Goal: Task Accomplishment & Management: Manage account settings

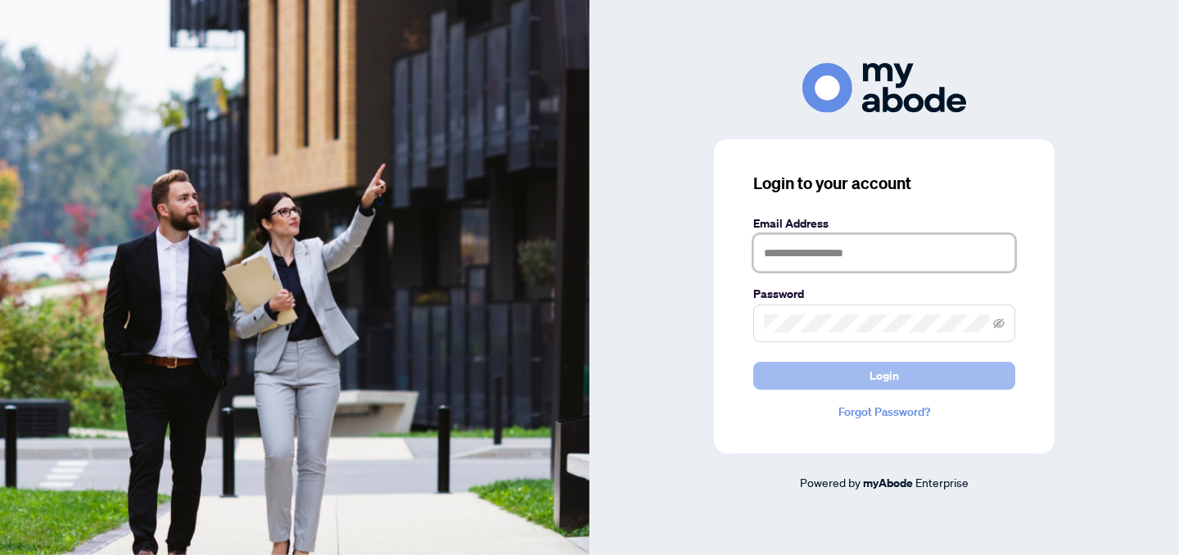
type input "**********"
click at [937, 382] on button "Login" at bounding box center [884, 376] width 262 height 28
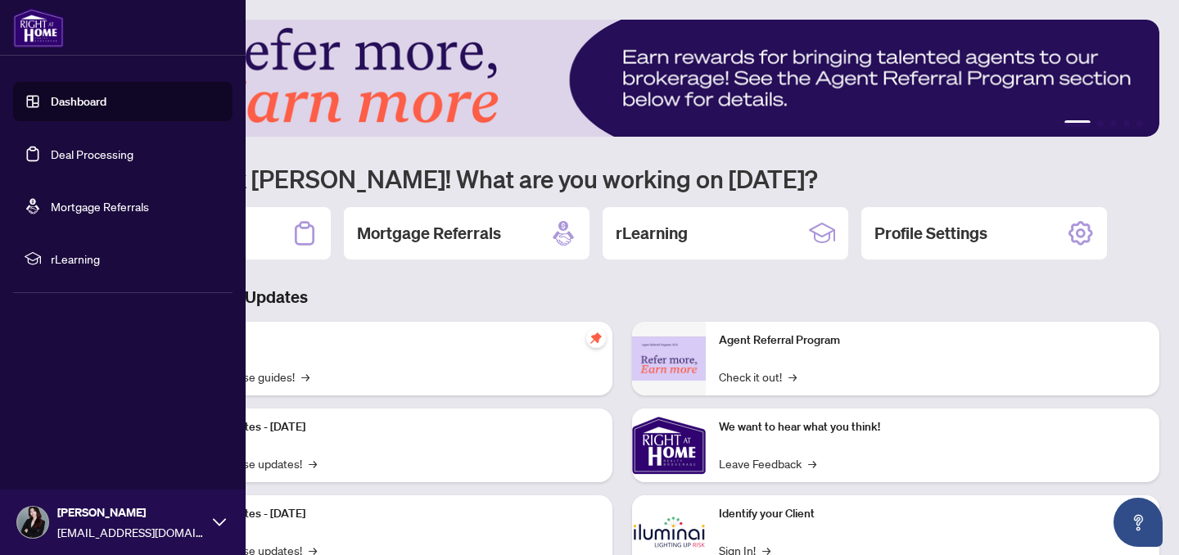
click at [82, 109] on link "Dashboard" at bounding box center [79, 101] width 56 height 15
click at [93, 151] on link "Deal Processing" at bounding box center [92, 154] width 83 height 15
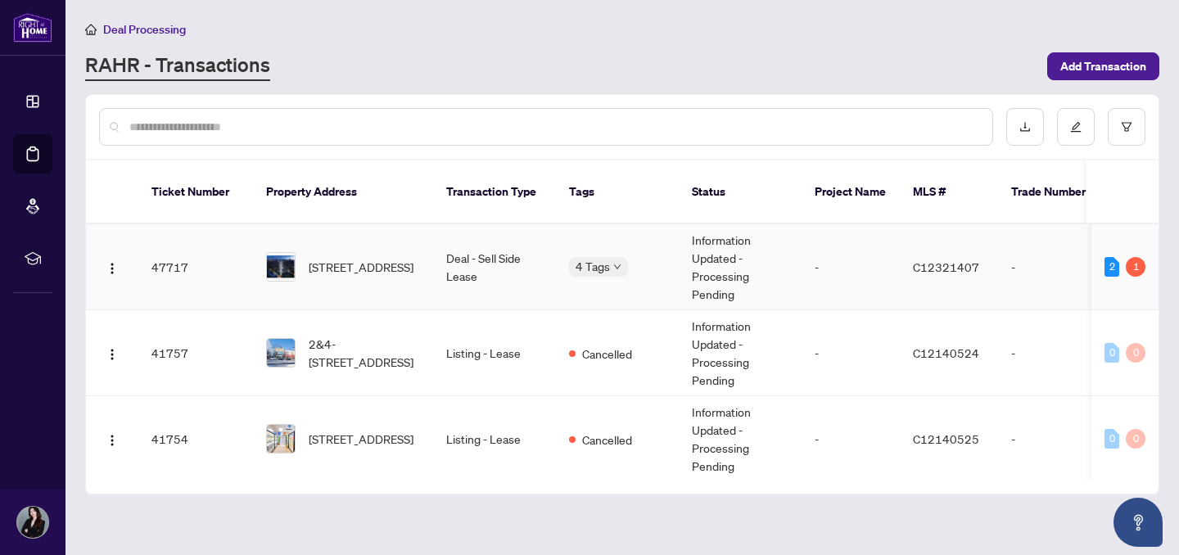
click at [435, 236] on td "Deal - Sell Side Lease" at bounding box center [494, 267] width 123 height 86
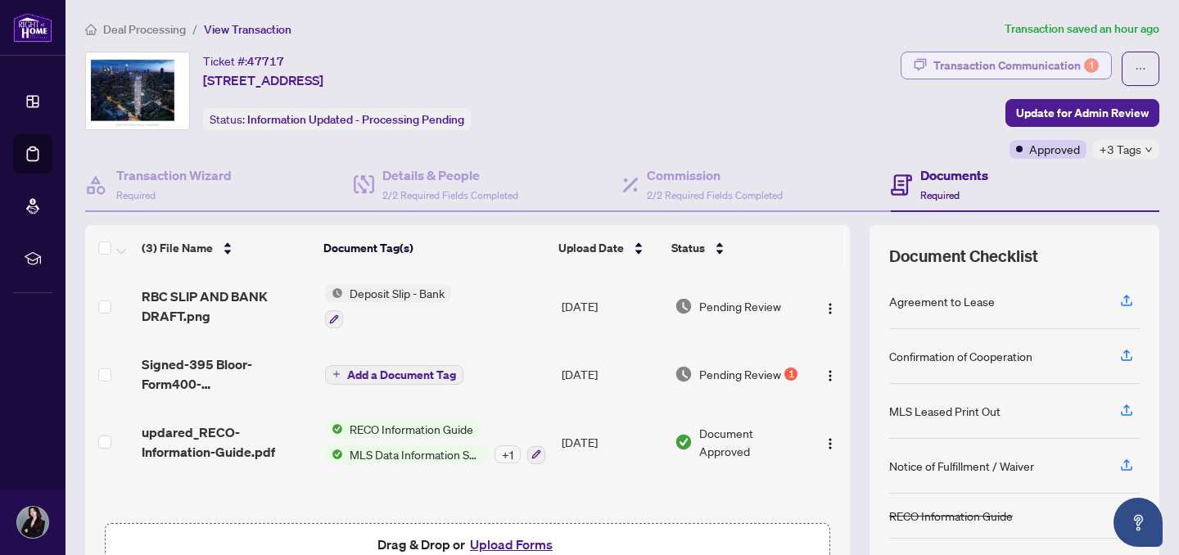
click at [942, 62] on div "Transaction Communication 1" at bounding box center [1015, 65] width 165 height 26
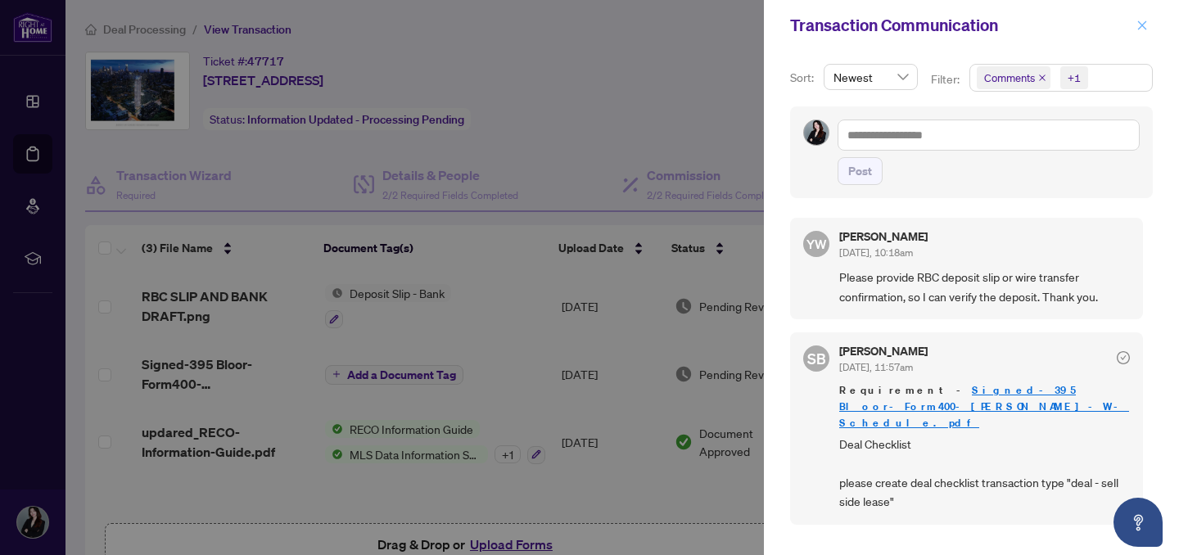
click at [1140, 25] on icon "close" at bounding box center [1141, 25] width 11 height 11
